Goal: Unclear: Browse casually

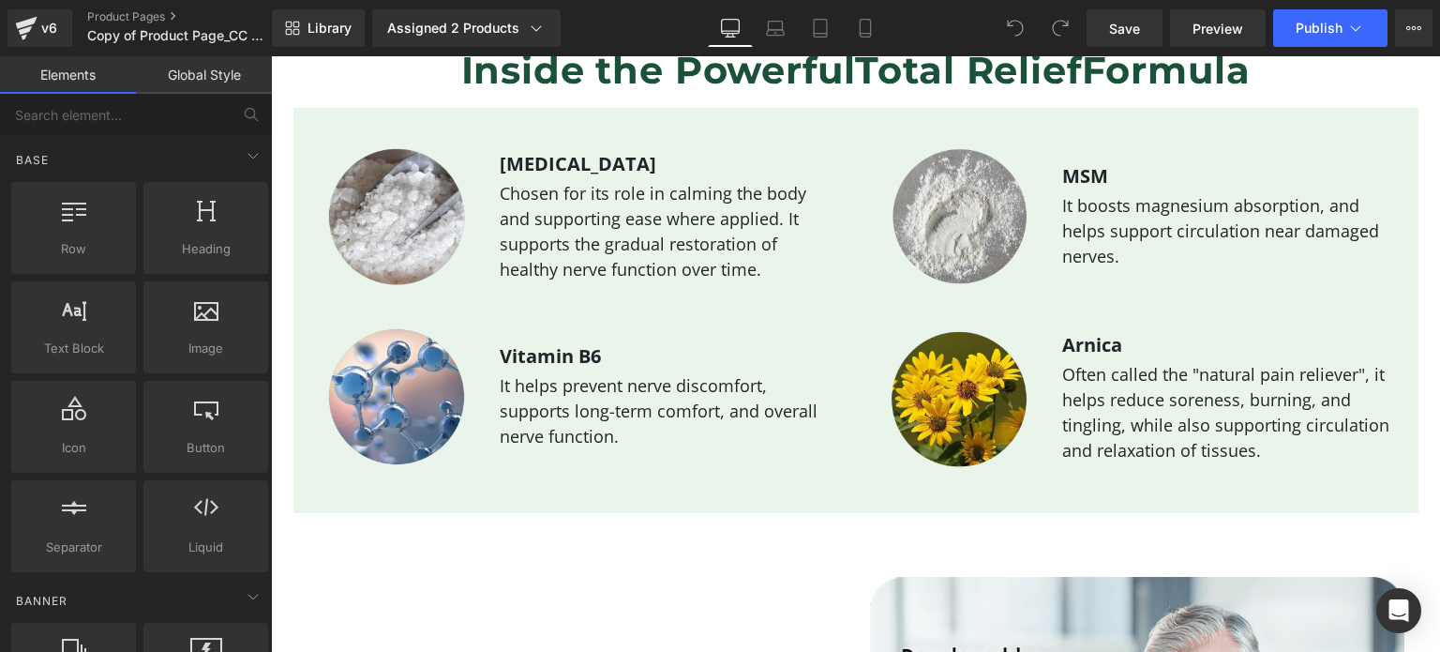
scroll to position [2490, 0]
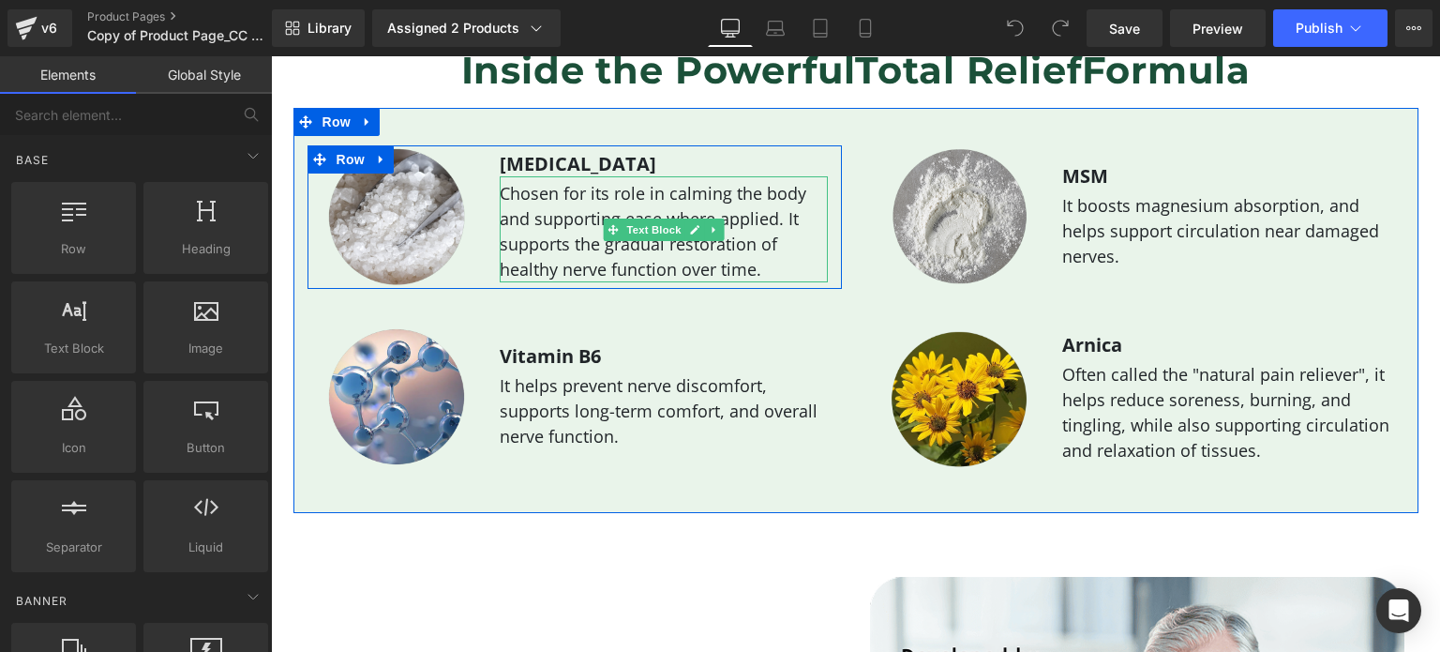
click at [663, 250] on p "Chosen for its role in calming the body and supporting ease where applied. It s…" at bounding box center [664, 231] width 328 height 101
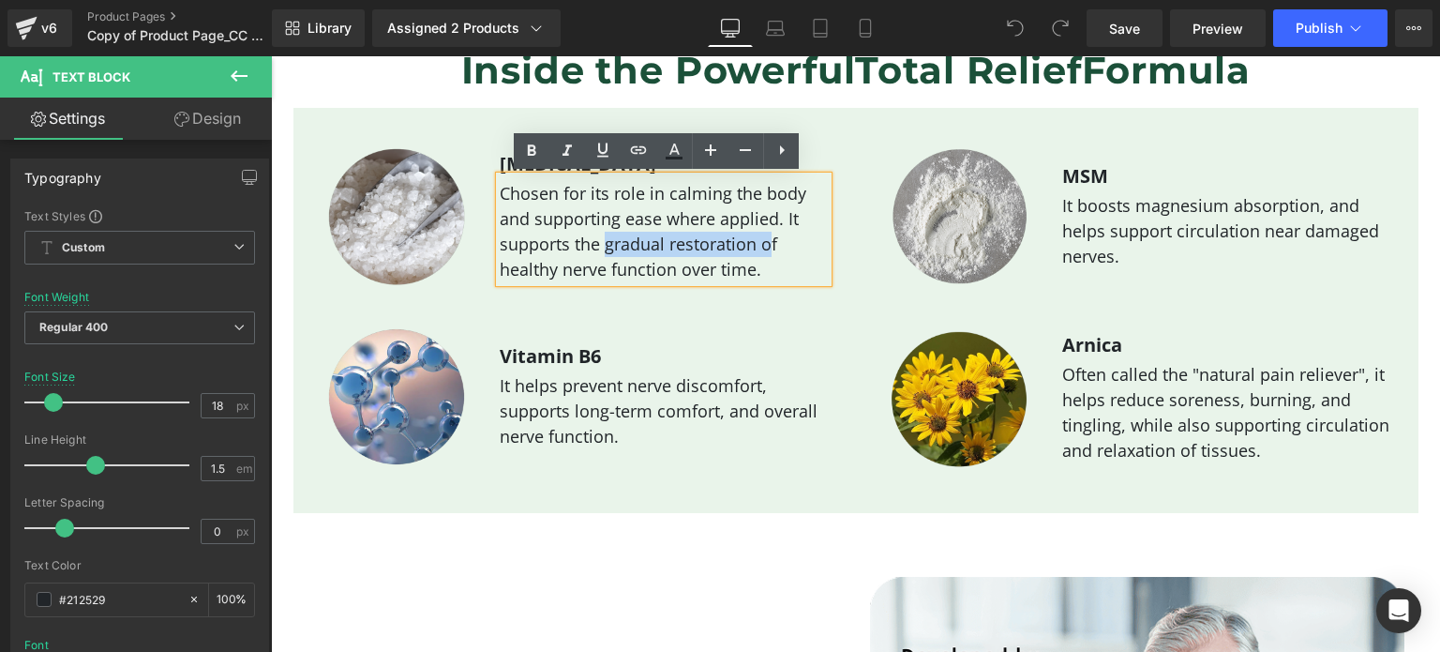
drag, startPoint x: 596, startPoint y: 241, endPoint x: 765, endPoint y: 243, distance: 168.8
click at [765, 243] on p "Chosen for its role in calming the body and supporting ease where applied. It s…" at bounding box center [664, 231] width 328 height 101
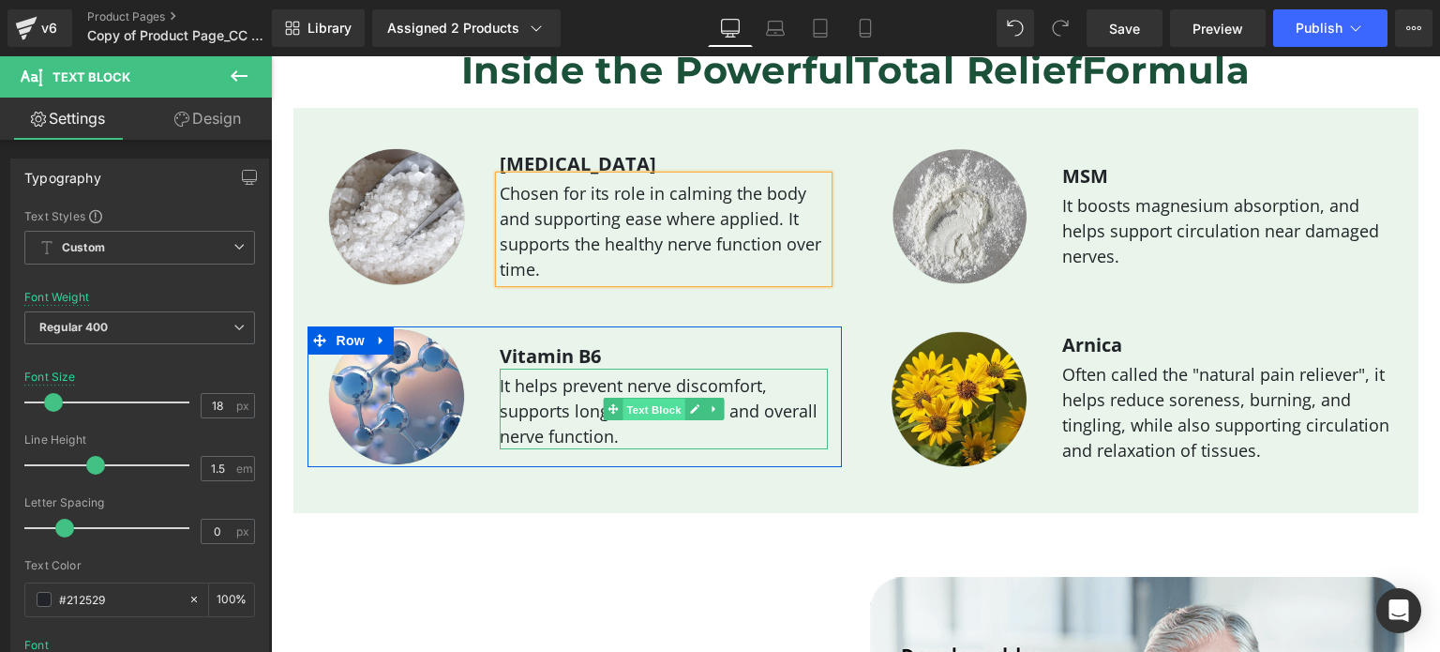
click at [668, 405] on span "Text Block" at bounding box center [654, 410] width 62 height 23
click at [720, 397] on p "It helps prevent nerve discomfort, supports long-term comfort, and overall nerv…" at bounding box center [664, 411] width 328 height 76
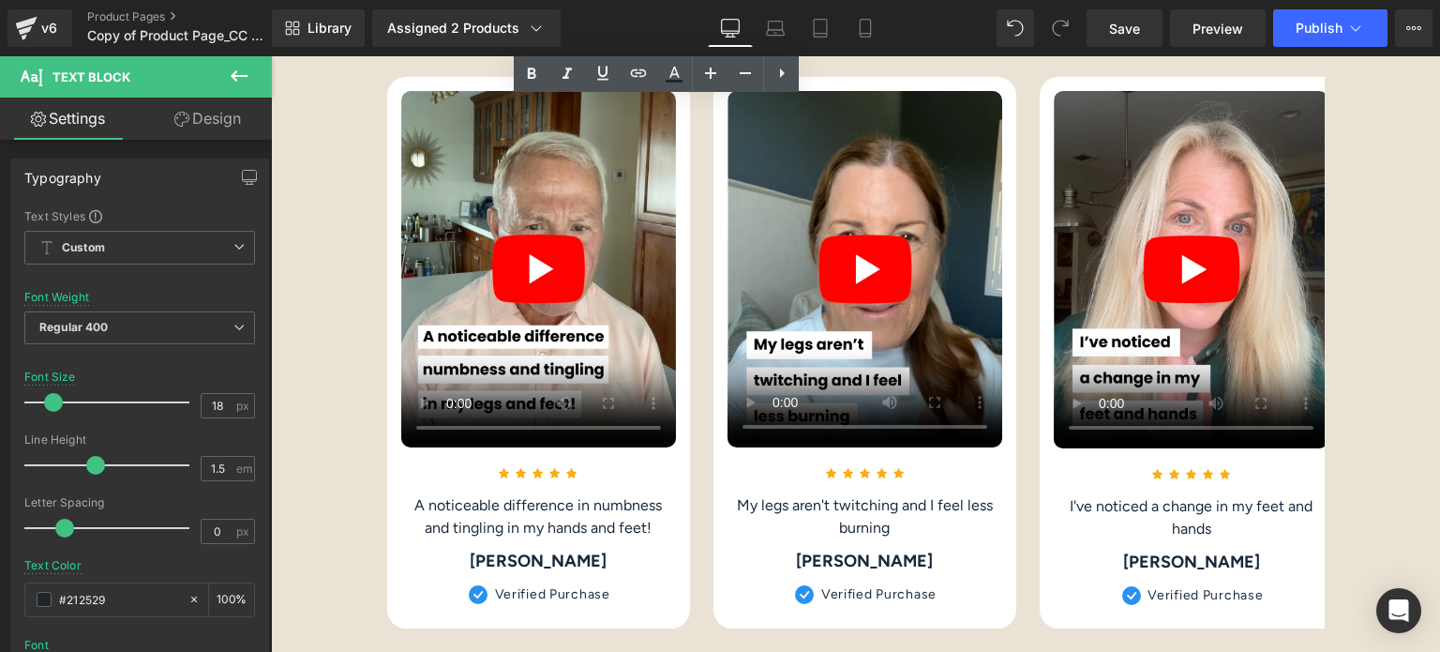
scroll to position [3648, 0]
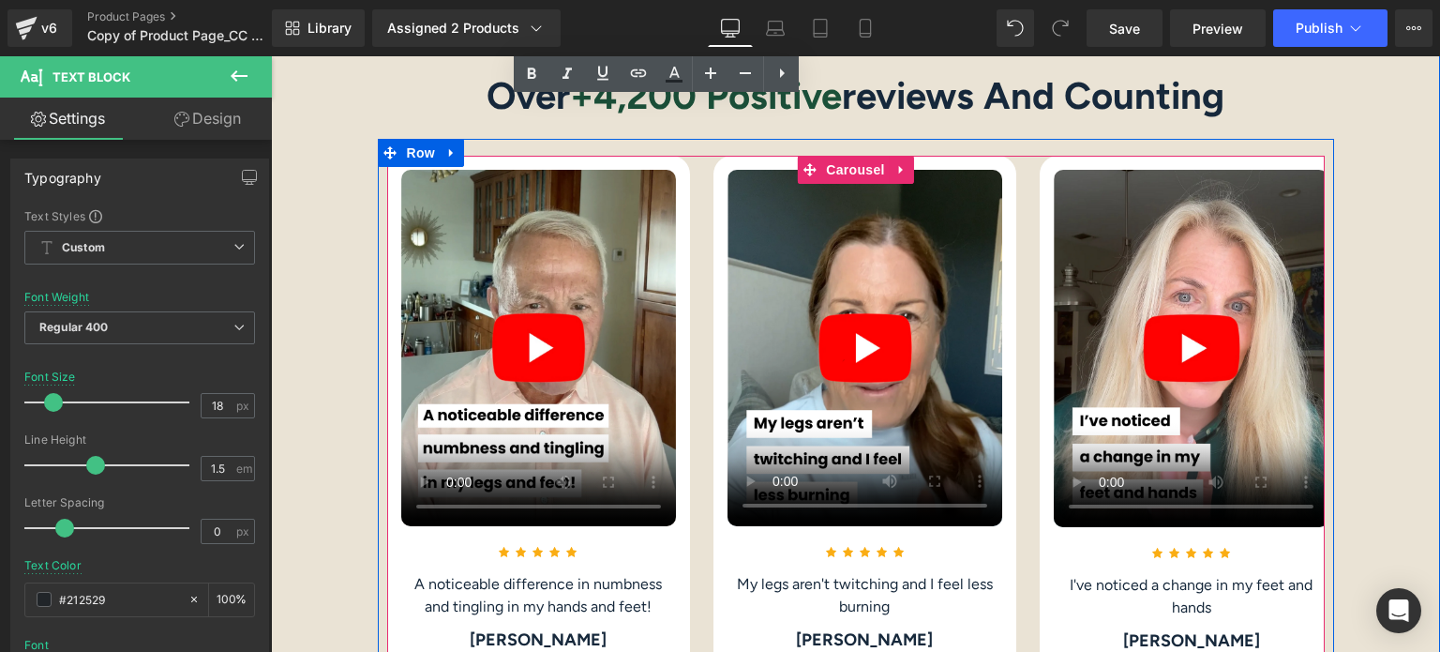
click at [699, 399] on div "Your browser does not support the video tag. Image Icon Icon Icon Icon Icon Ico…" at bounding box center [877, 431] width 980 height 551
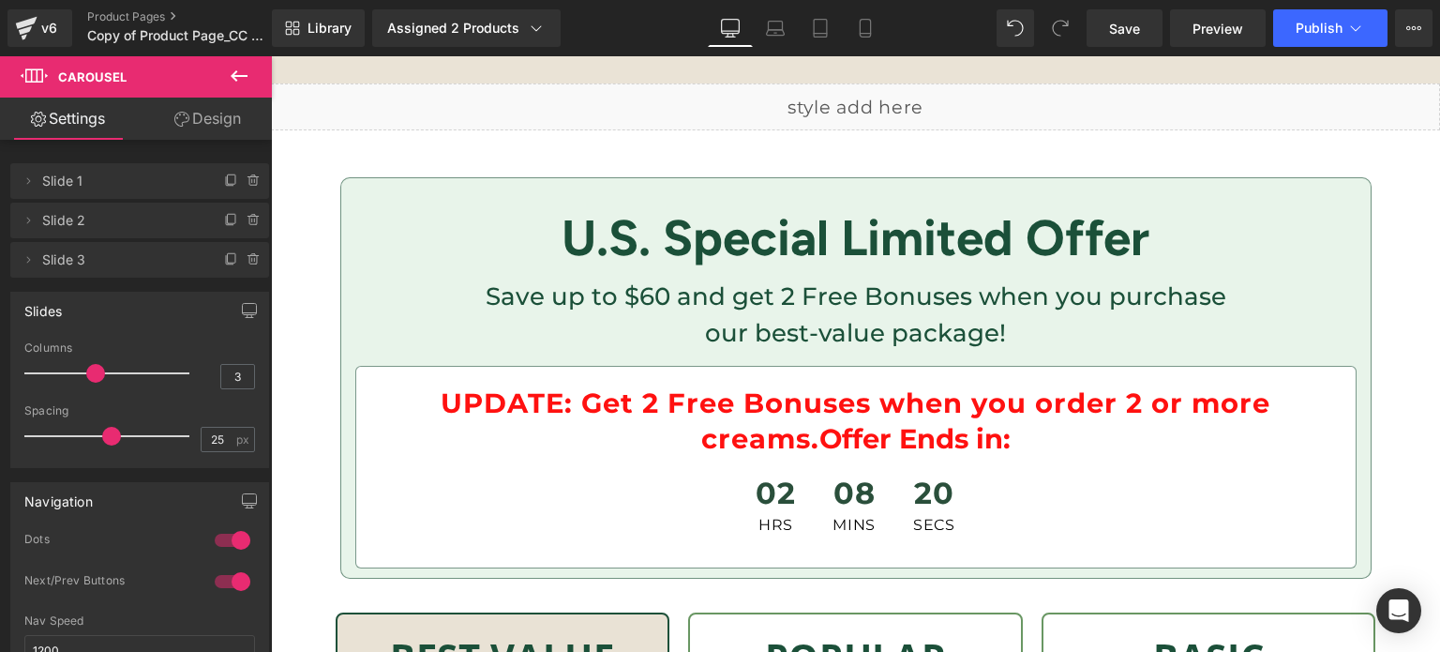
scroll to position [5632, 0]
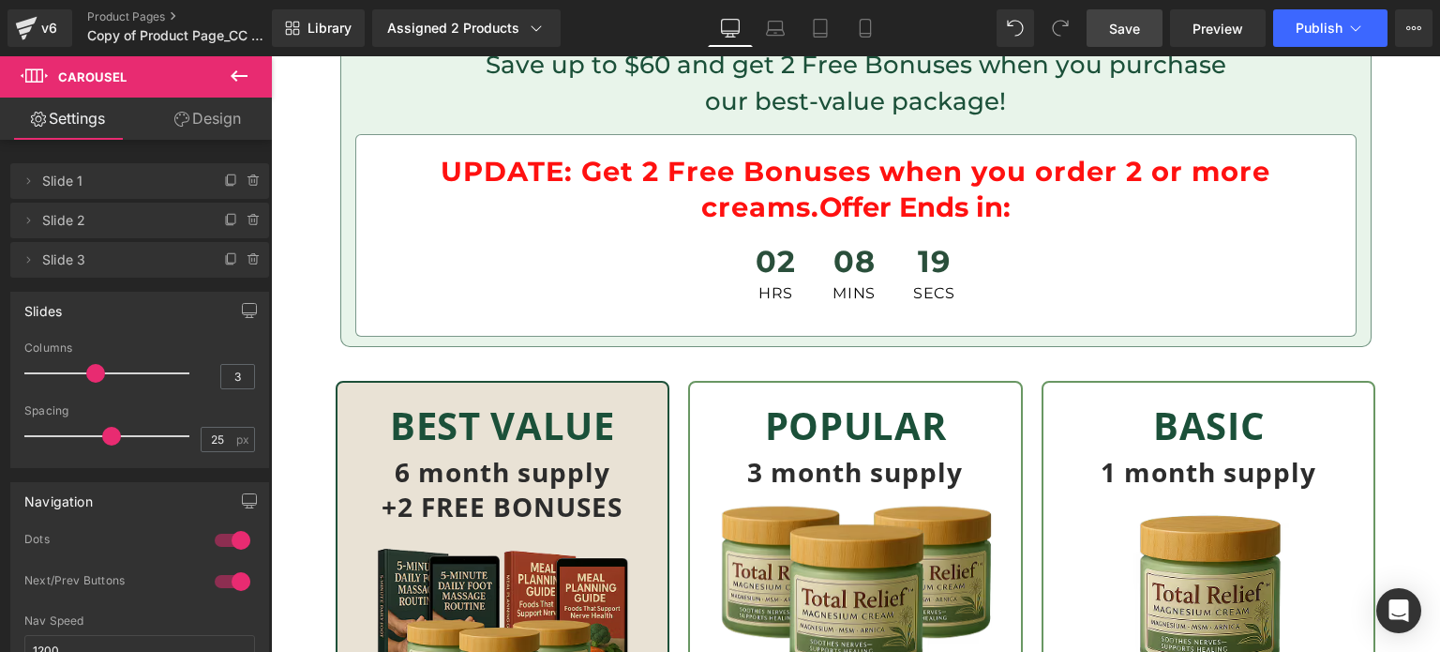
click at [1134, 36] on span "Save" at bounding box center [1124, 29] width 31 height 20
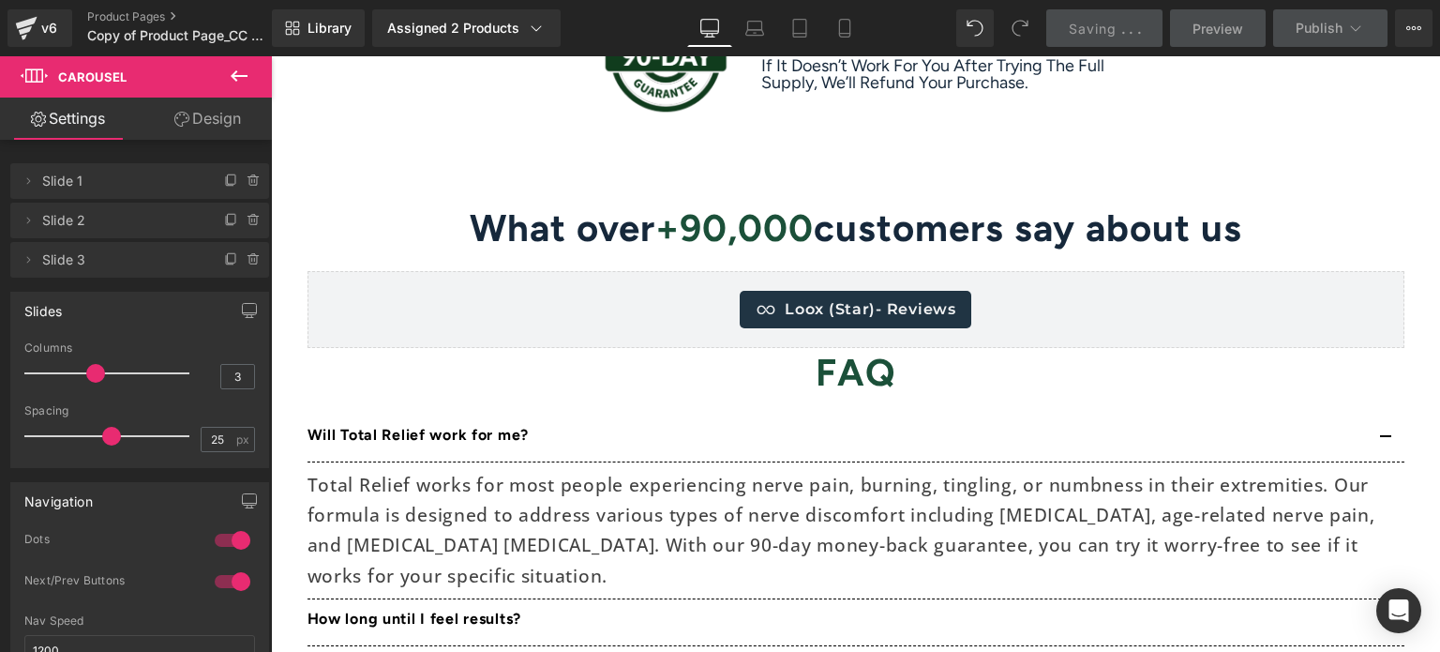
scroll to position [6991, 0]
